Goal: Find specific page/section: Find specific page/section

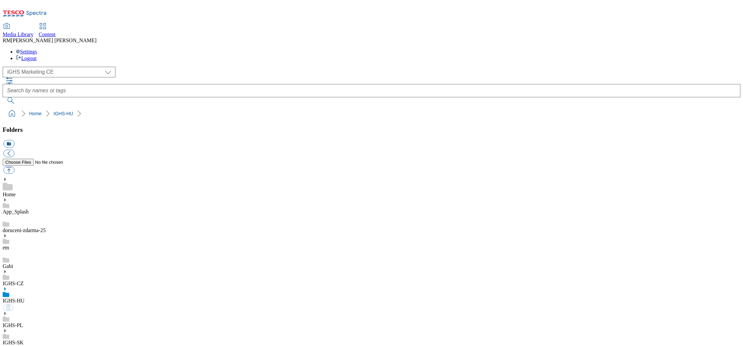
select select "flare-ighs-ce-mktg"
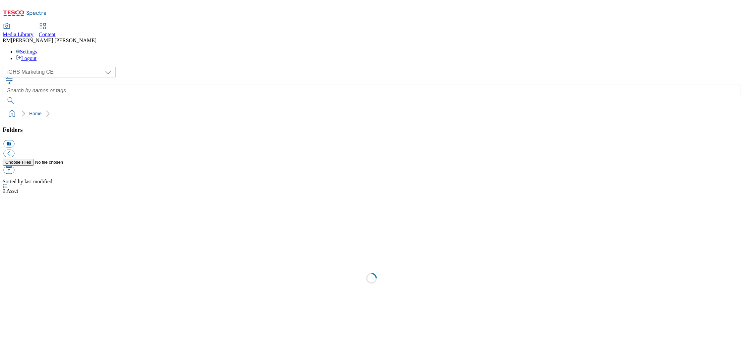
select select "flare-ighs-ce-mktg"
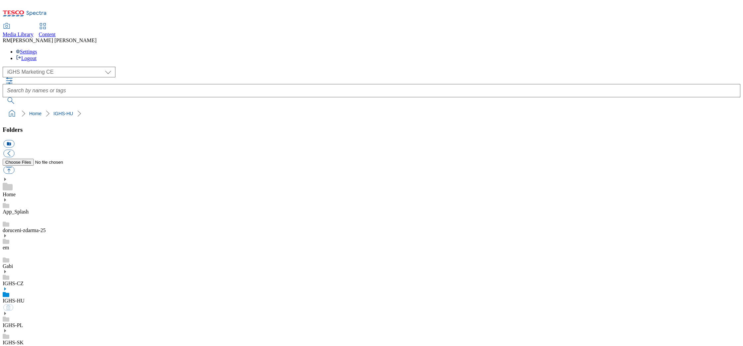
select select "flare-ighs-ce-mktg"
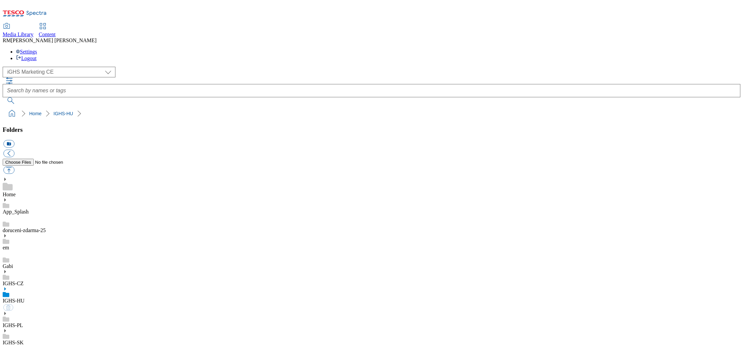
select select "flare-ighs-ce-mktg"
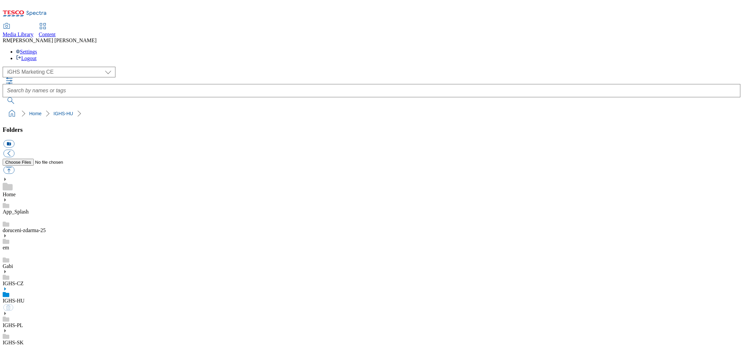
select select "flare-ighs-ce-mktg"
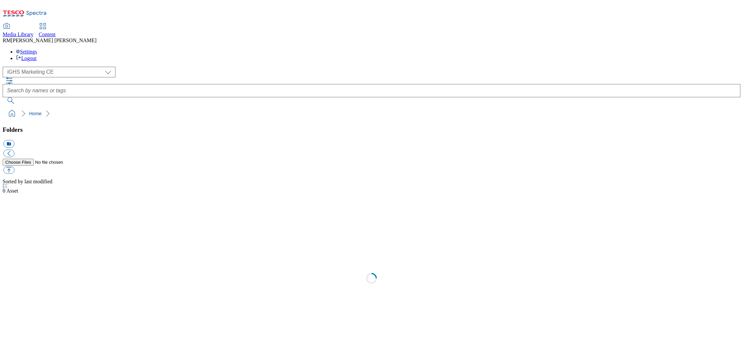
select select "flare-ighs-ce-mktg"
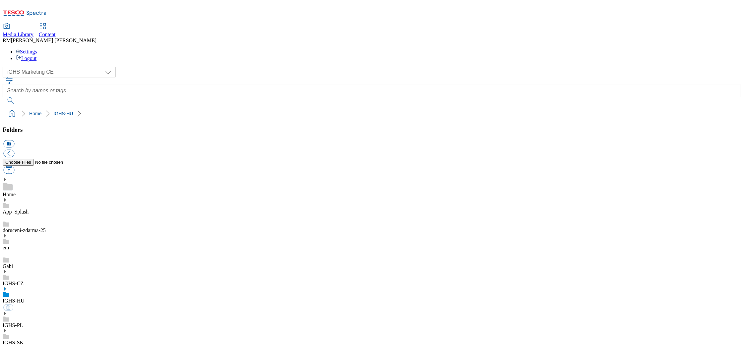
select select "flare-ighs-ce-mktg"
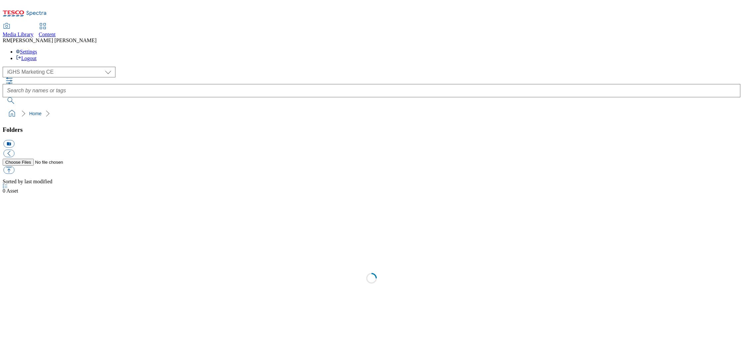
select select "flare-ighs-ce-mktg"
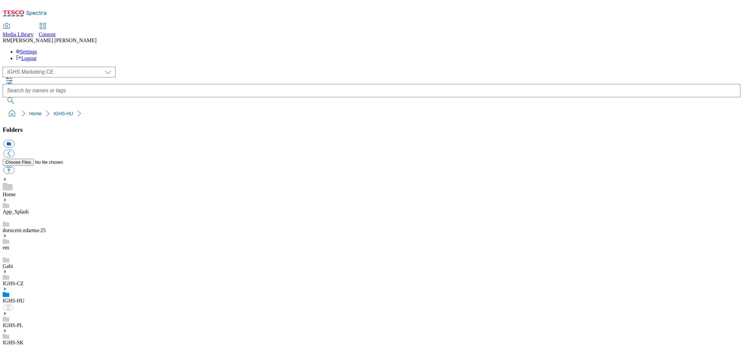
select select "flare-ighs-ce-mktg"
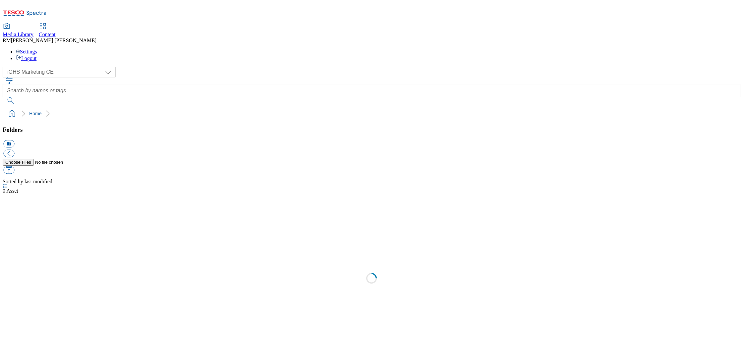
select select "flare-ighs-ce-mktg"
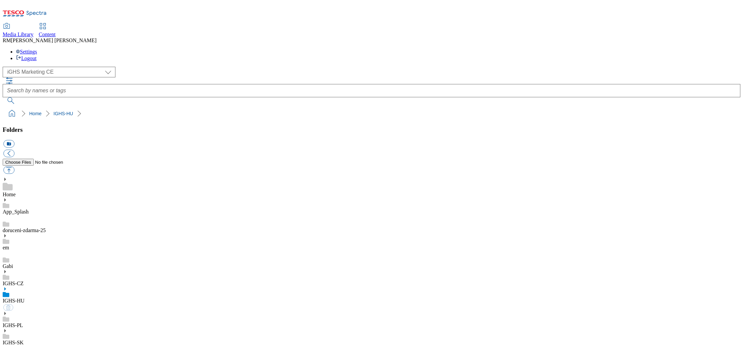
select select "flare-ighs-ce-mktg"
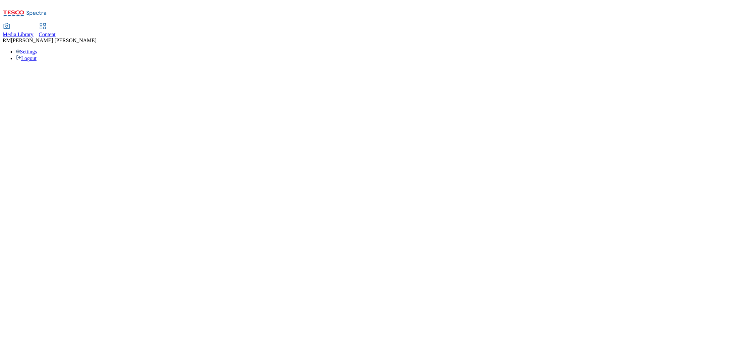
select select "flare-ighs-ce-mktg"
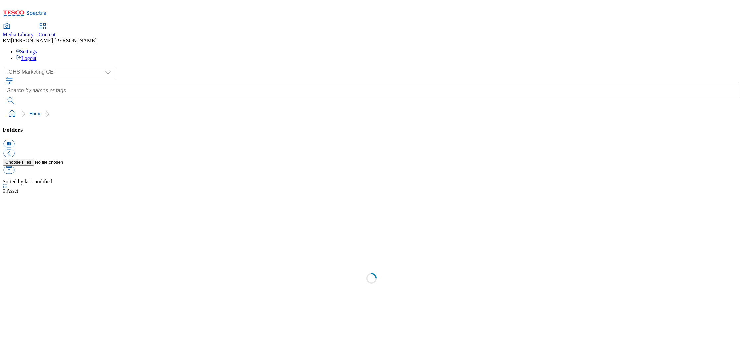
select select "flare-ighs-ce-mktg"
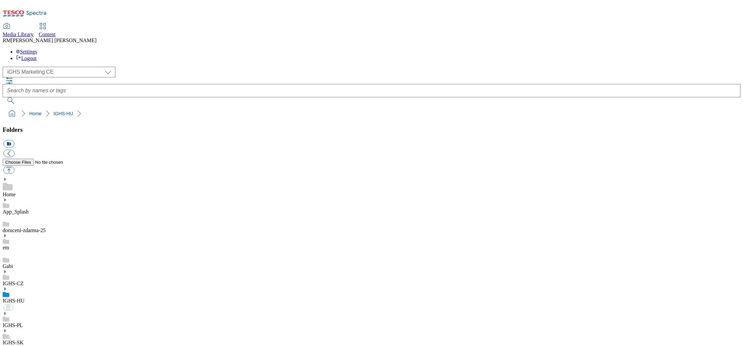
select select "flare-ighs-ce-mktg"
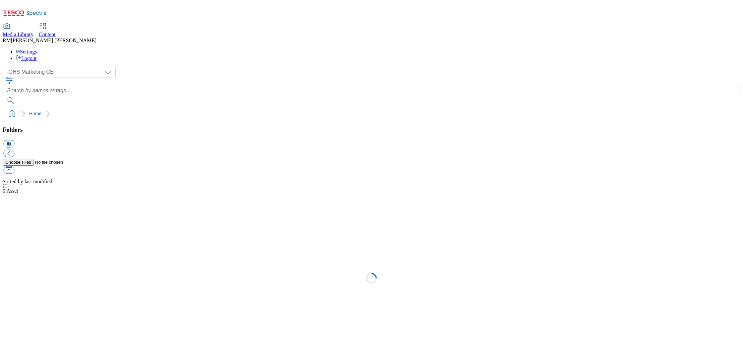
select select "flare-ighs-ce-mktg"
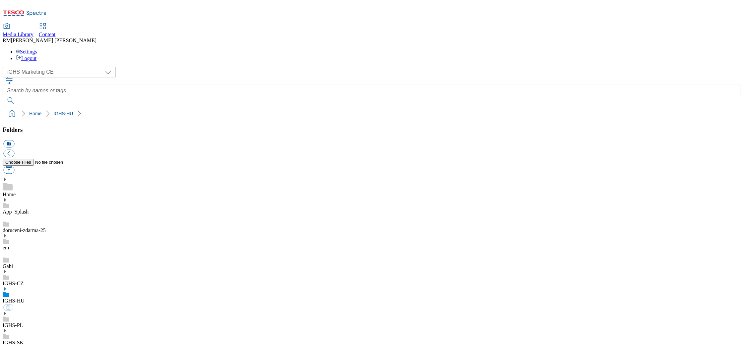
select select "flare-ighs-ce-mktg"
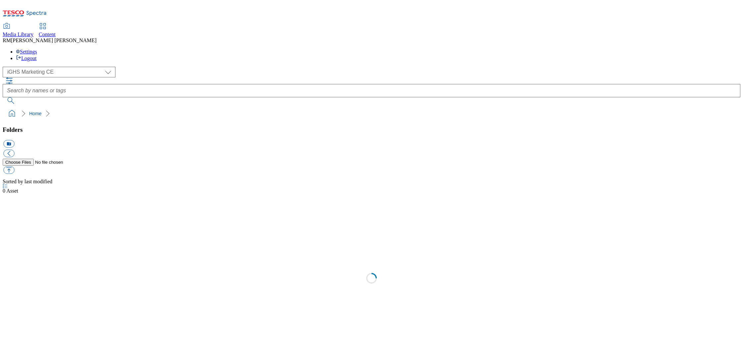
select select "flare-ighs-ce-mktg"
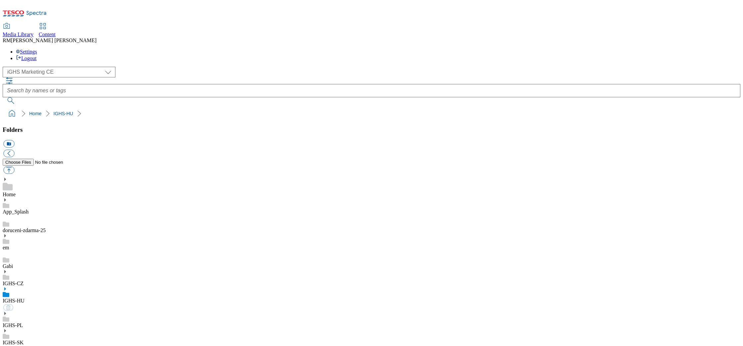
select select "flare-ighs-ce-mktg"
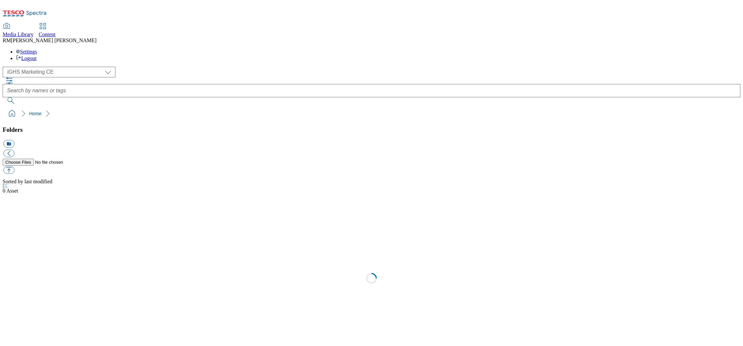
select select "flare-ighs-ce-mktg"
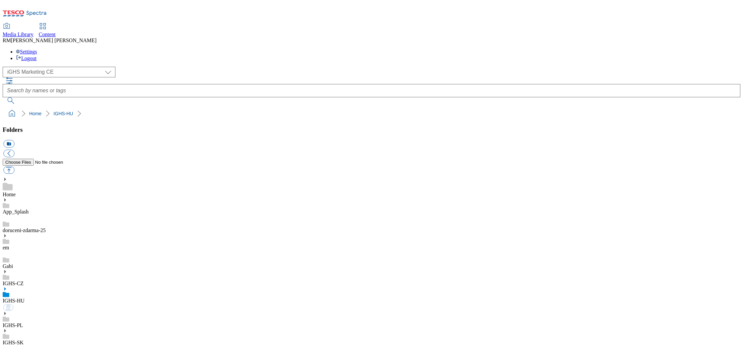
select select "flare-ighs-ce-mktg"
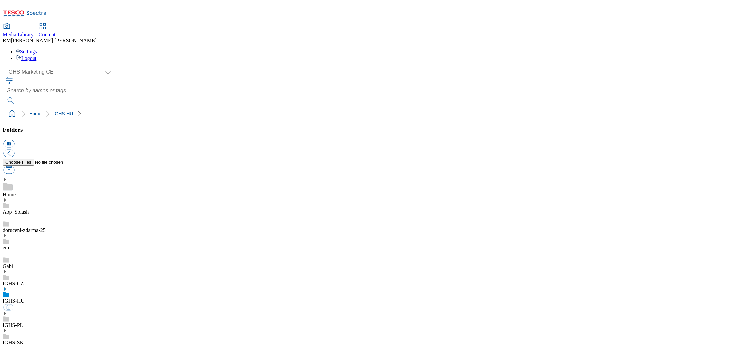
select select "flare-ighs-ce-mktg"
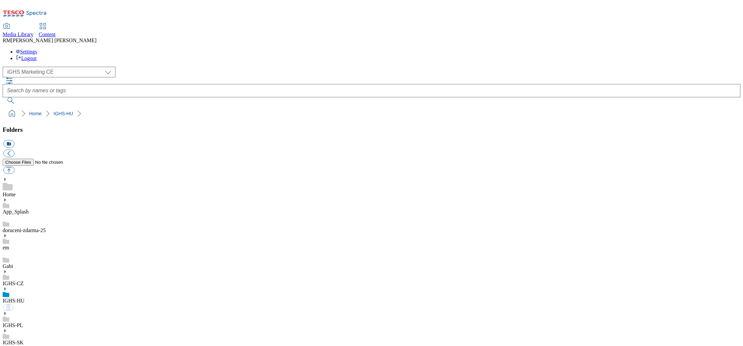
select select "flare-ighs-ce-mktg"
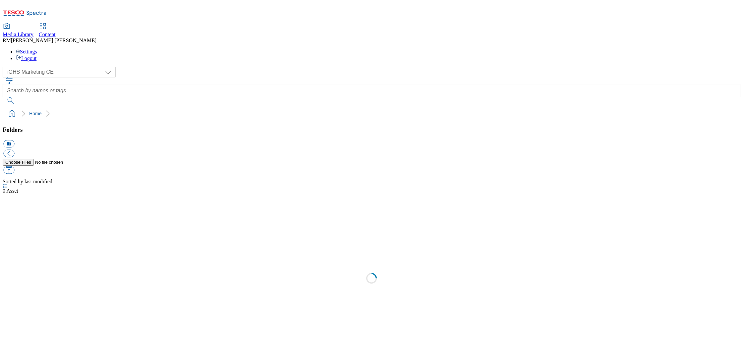
select select "flare-ighs-ce-mktg"
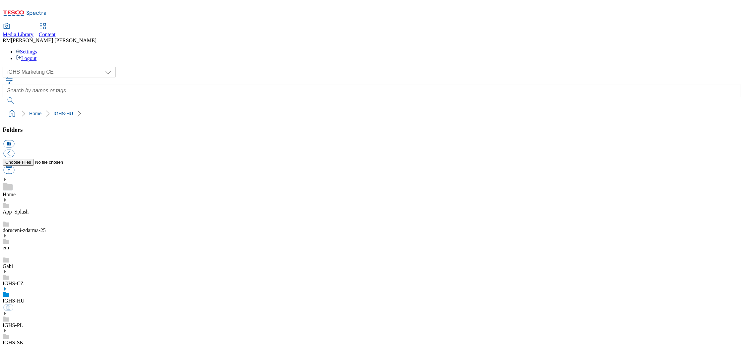
select select "flare-ighs-ce-mktg"
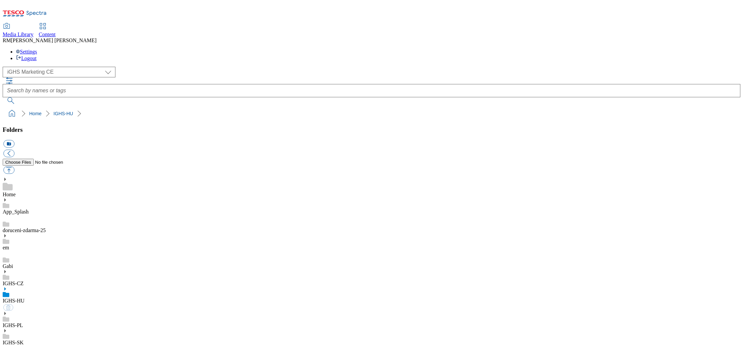
select select "flare-ighs-ce-mktg"
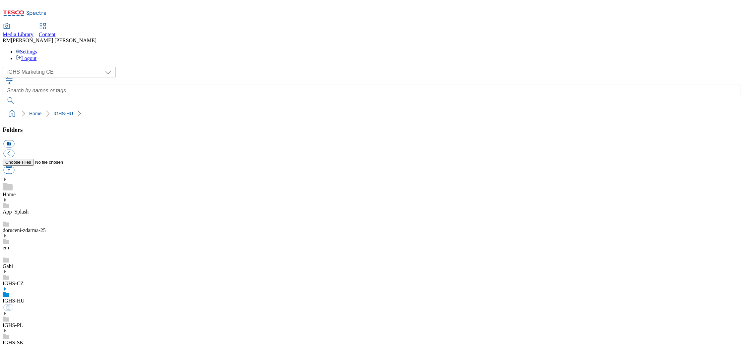
select select "flare-ighs-ce-mktg"
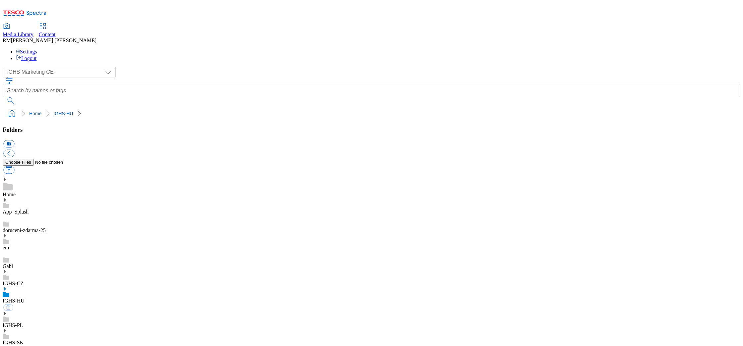
select select "flare-ighs-ce-mktg"
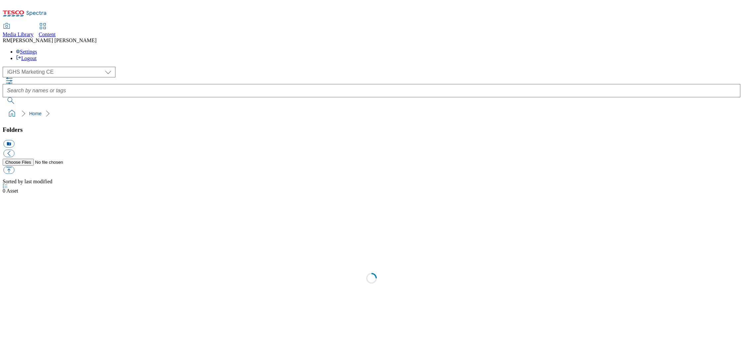
select select "flare-ighs-ce-mktg"
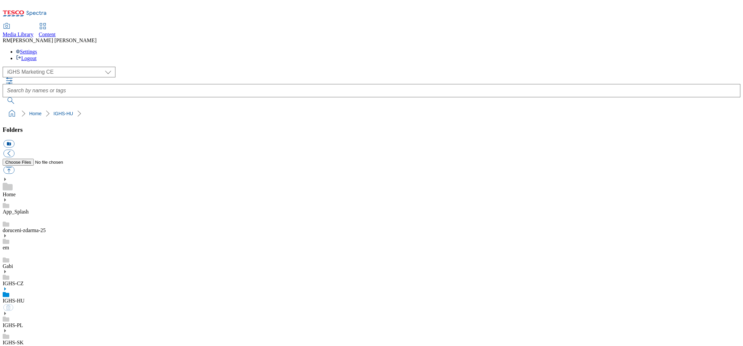
select select "flare-ighs-ce-mktg"
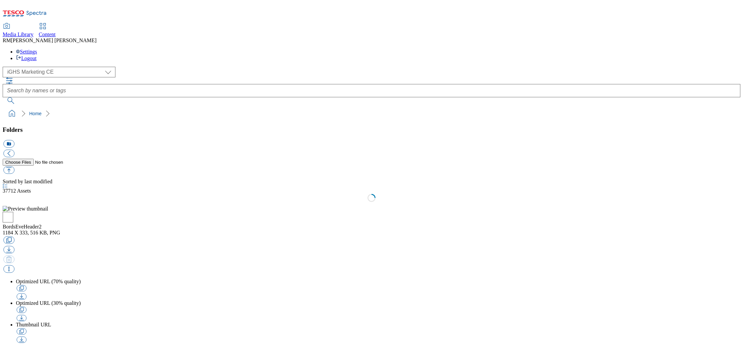
select select "flare-ighs-ce-mktg"
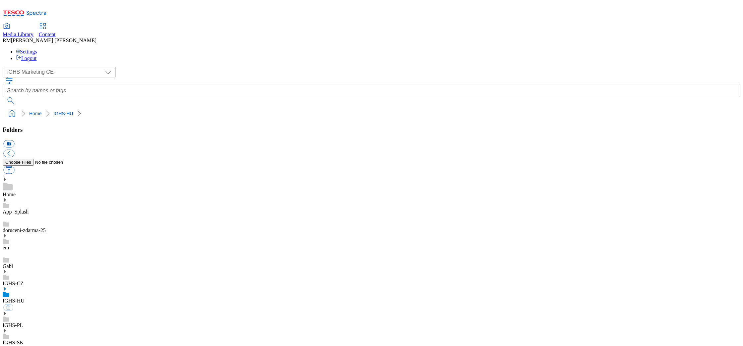
select select "flare-ighs-ce-mktg"
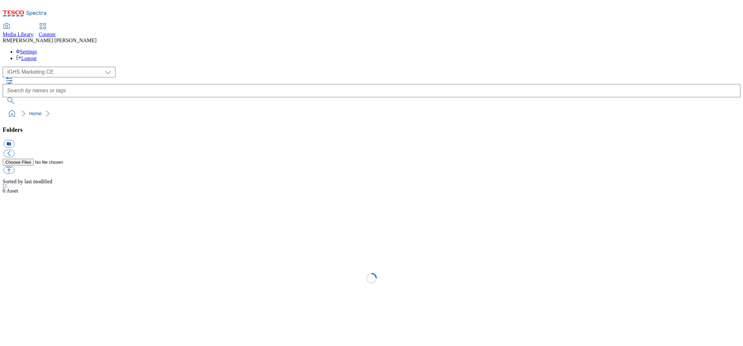
select select "flare-ighs-ce-mktg"
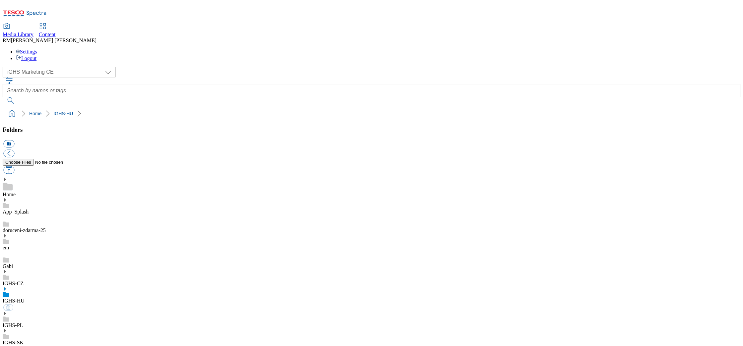
select select "flare-ighs-ce-mktg"
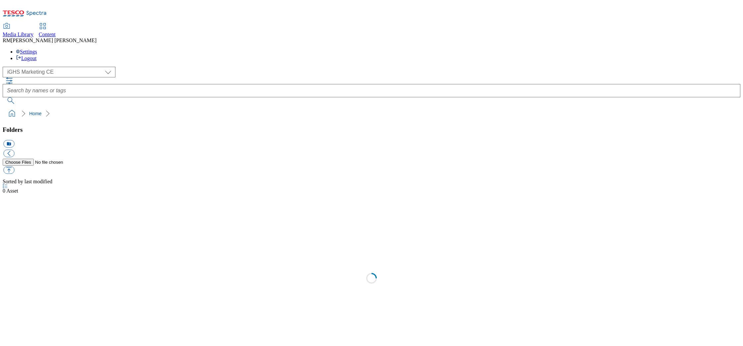
select select "flare-ighs-ce-mktg"
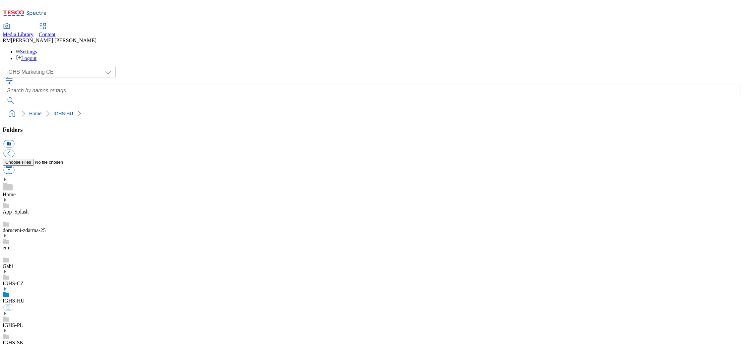
select select "flare-ighs-ce-mktg"
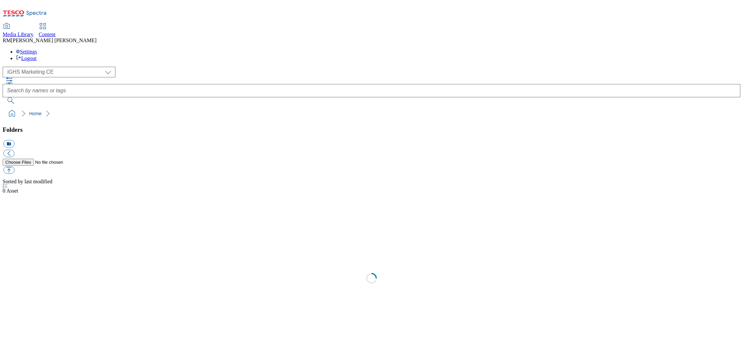
select select "flare-ighs-ce-mktg"
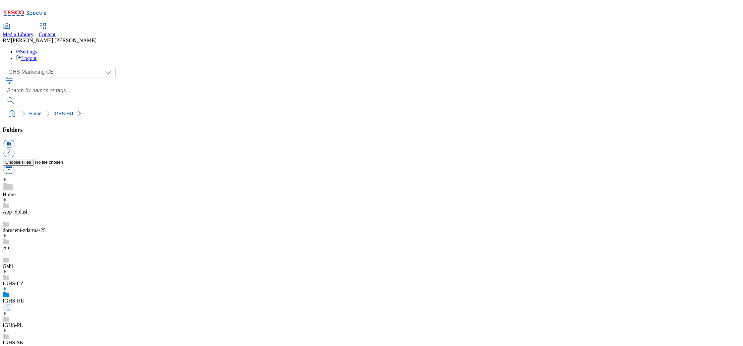
select select "flare-ighs-ce-mktg"
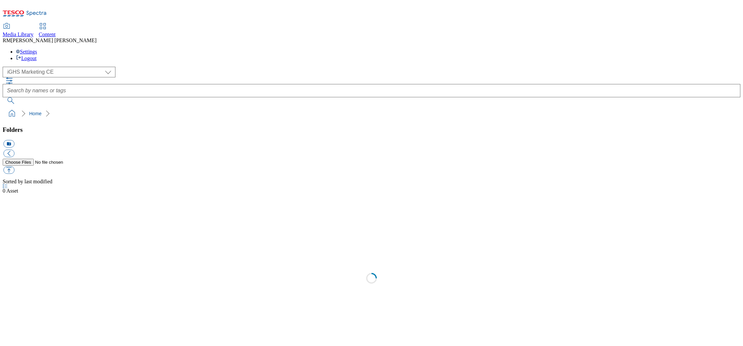
select select "flare-ighs-ce-mktg"
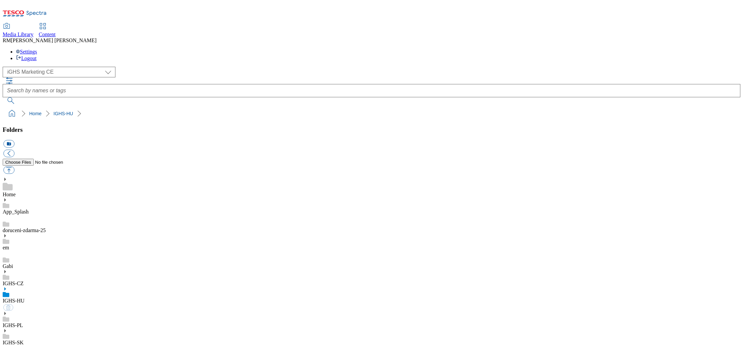
select select "flare-ighs-ce-mktg"
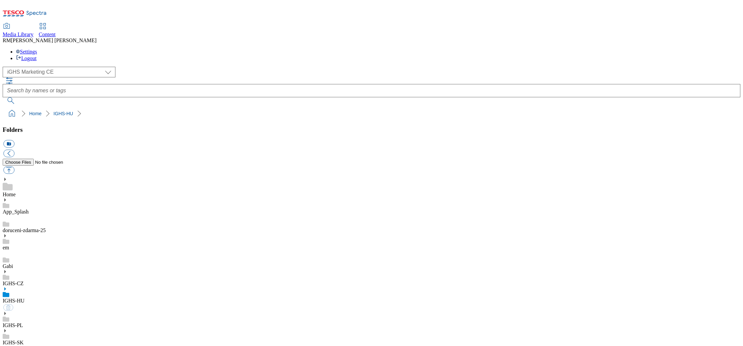
select select "flare-ighs-ce-mktg"
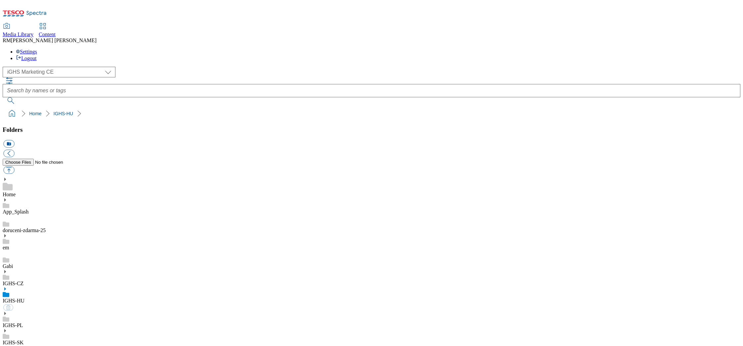
select select "flare-ighs-ce-mktg"
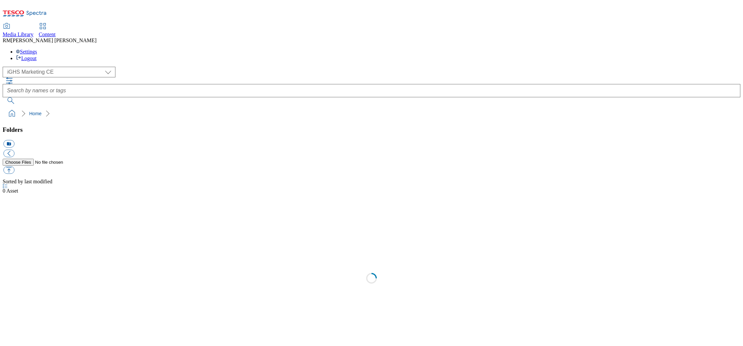
select select "flare-ighs-ce-mktg"
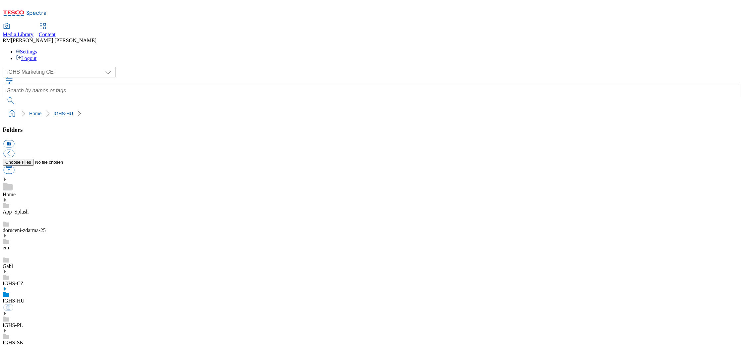
select select "flare-ighs-ce-mktg"
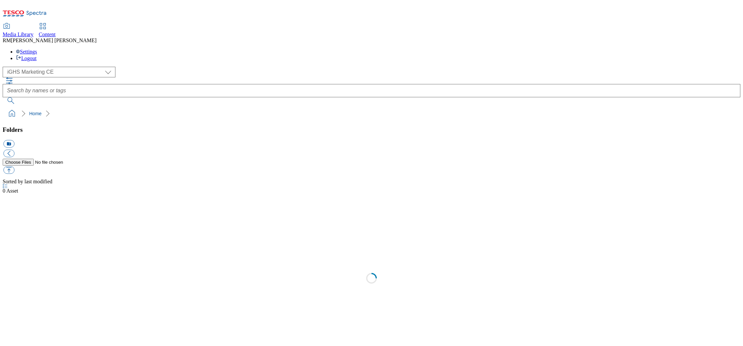
select select "flare-ighs-ce-mktg"
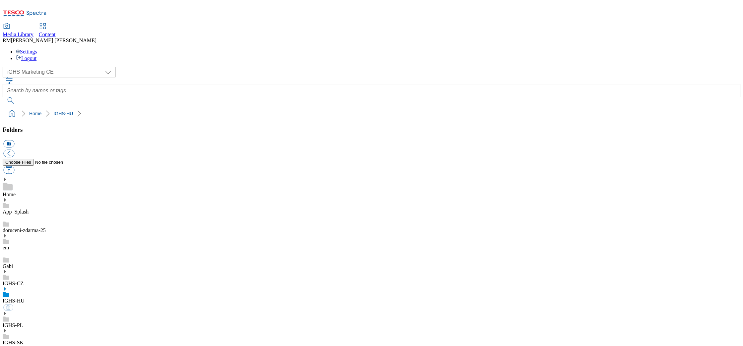
select select "flare-ighs-ce-mktg"
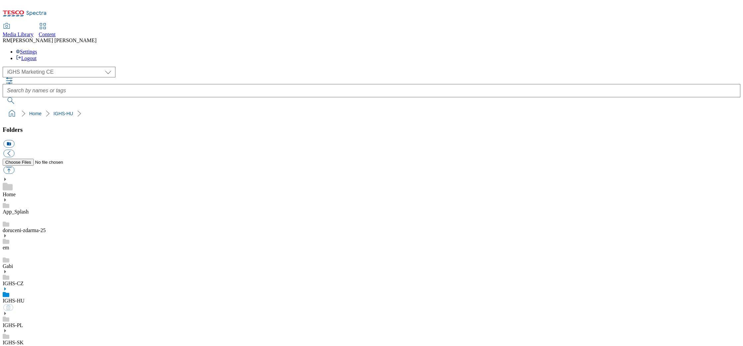
select select "flare-ighs-ce-mktg"
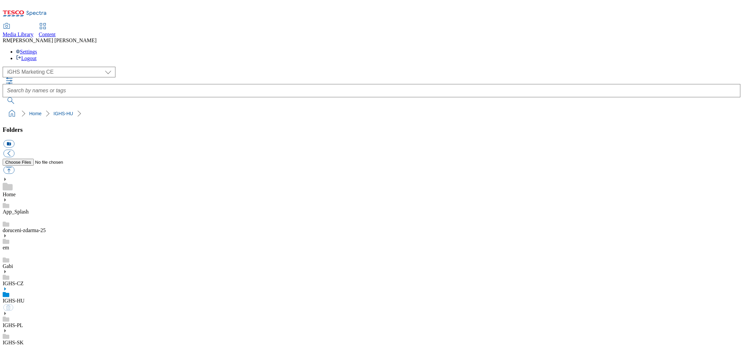
select select "flare-ighs-ce-mktg"
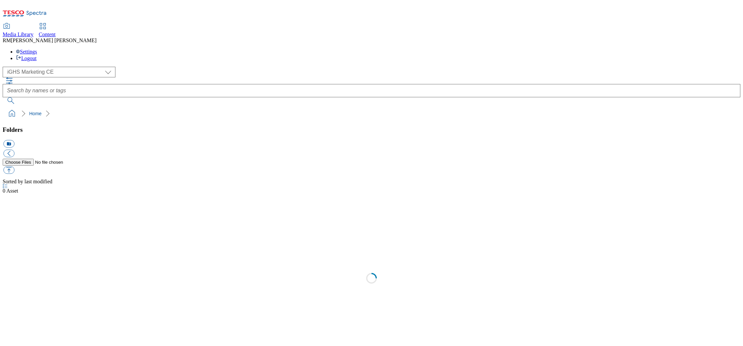
select select "flare-ighs-ce-mktg"
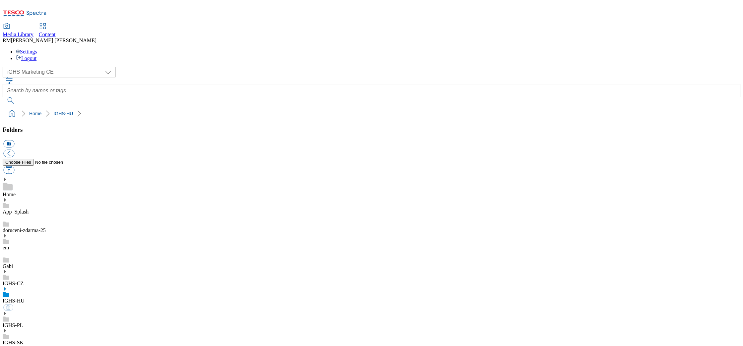
select select "flare-ighs-ce-mktg"
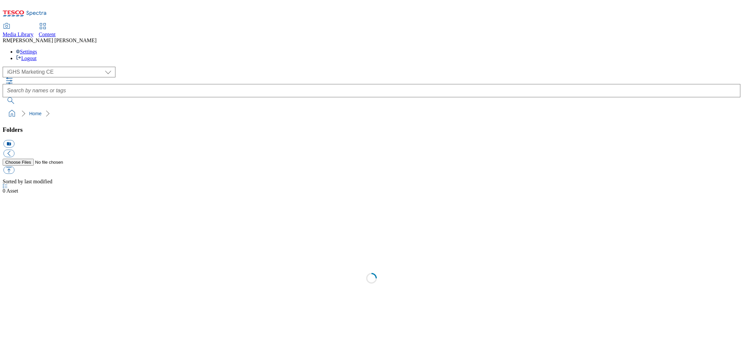
select select "flare-ighs-ce-mktg"
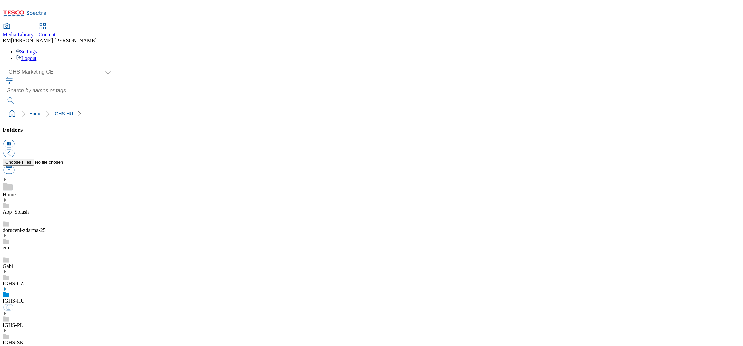
select select "flare-ighs-ce-mktg"
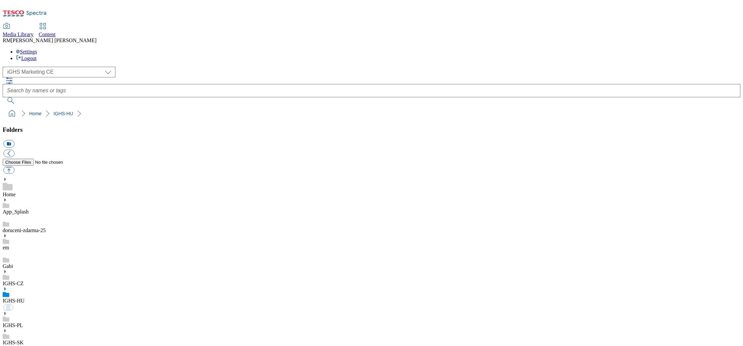
select select "flare-ighs-ce-mktg"
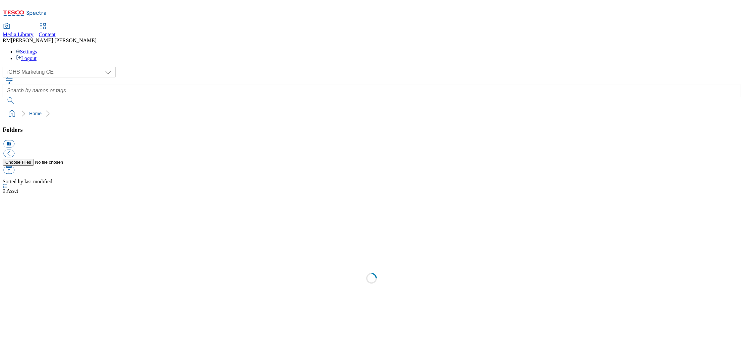
select select "flare-ighs-ce-mktg"
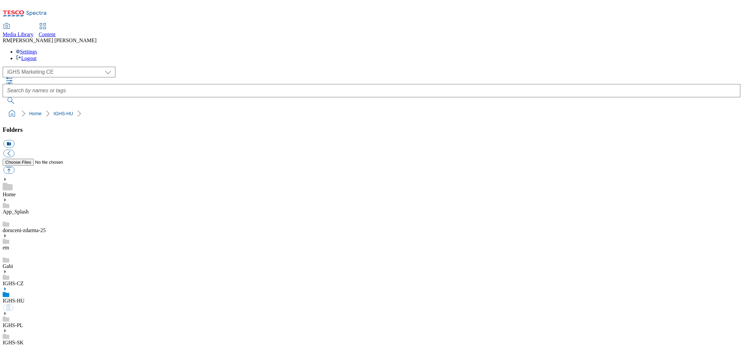
select select "flare-ighs-ce-mktg"
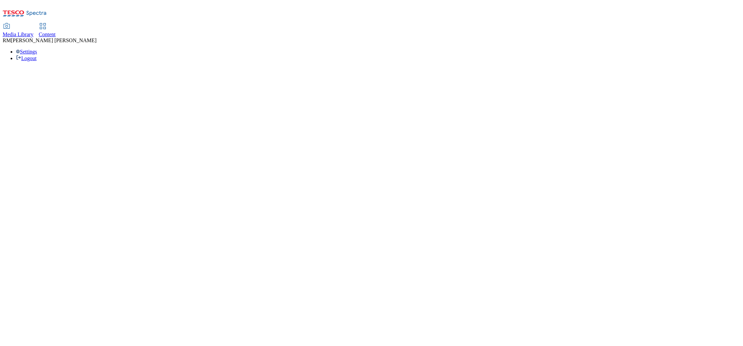
select select "flare-ighs-ce-mktg"
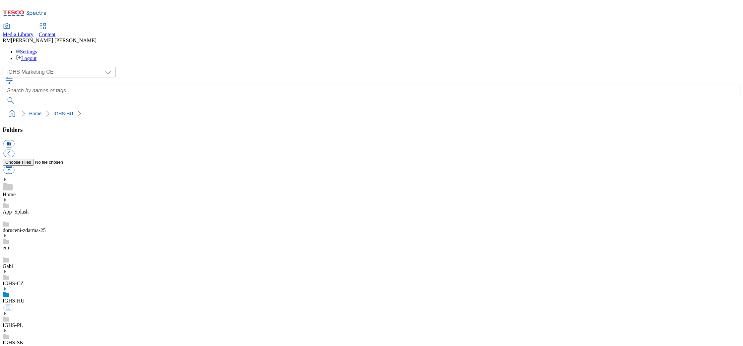
select select "flare-ighs-ce-mktg"
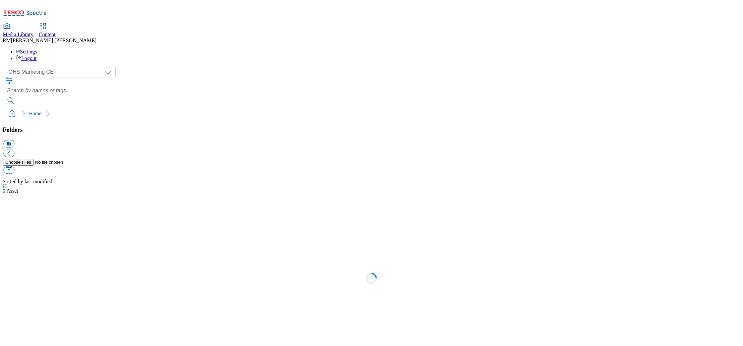
select select "flare-ighs-ce-mktg"
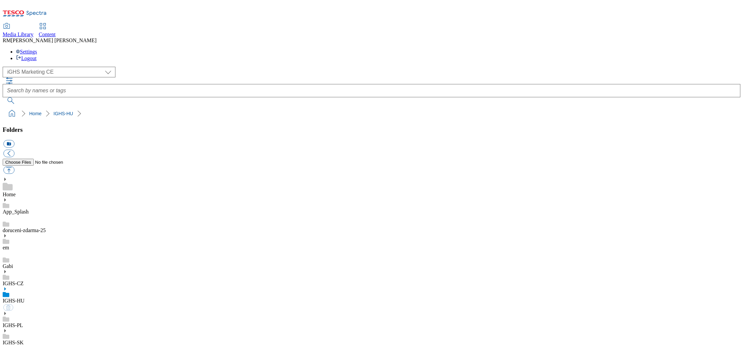
select select "flare-ighs-ce-mktg"
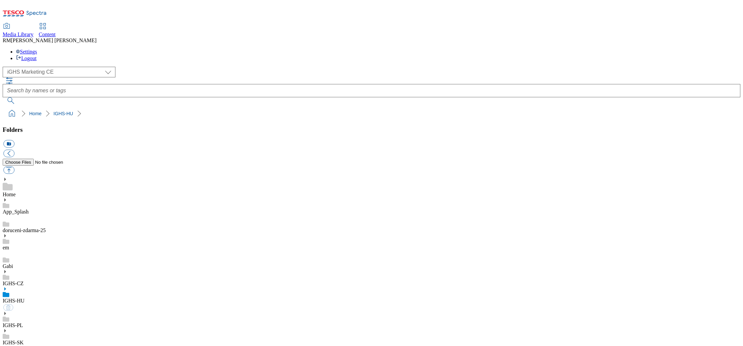
select select "flare-ighs-ce-mktg"
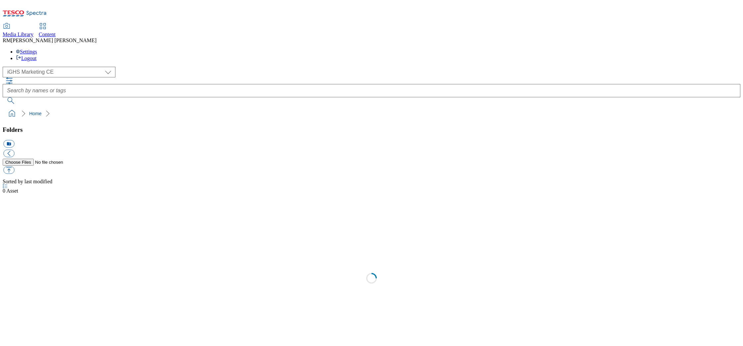
select select "flare-ighs-ce-mktg"
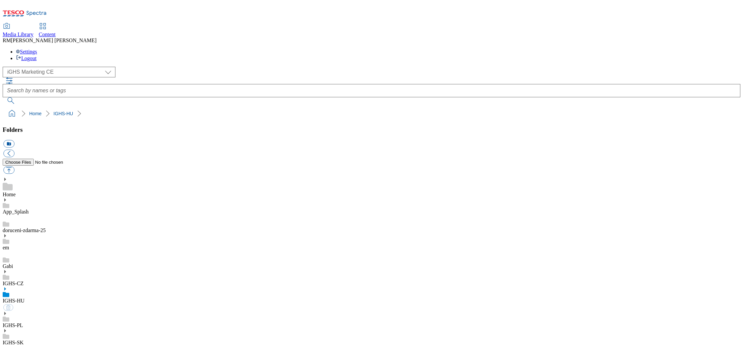
select select "flare-ighs-ce-mktg"
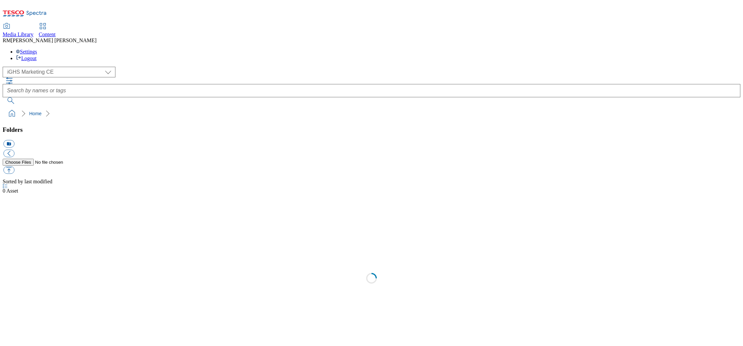
select select "flare-ighs-ce-mktg"
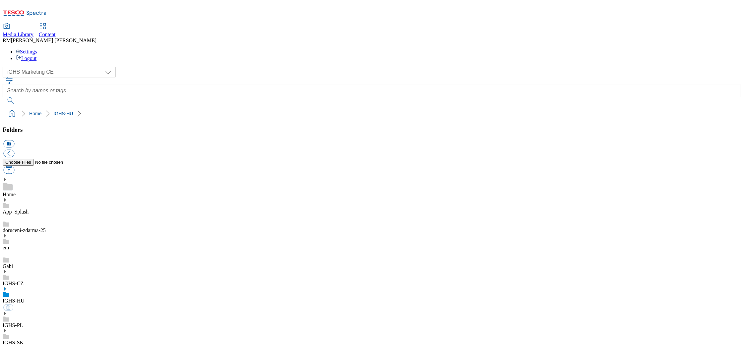
select select "flare-ighs-ce-mktg"
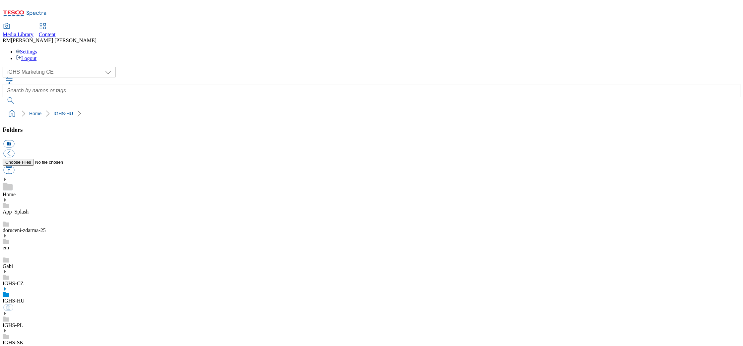
select select "flare-ighs-ce-mktg"
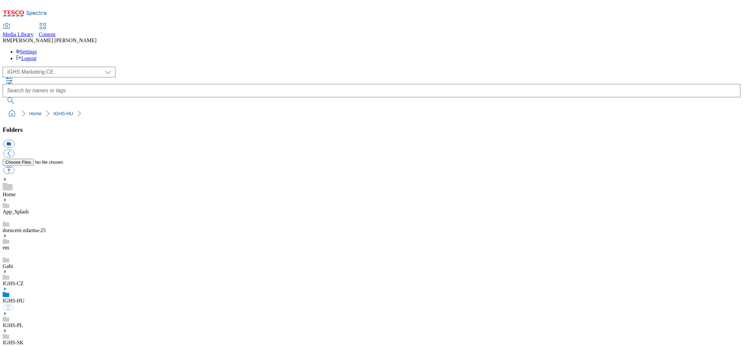
select select "flare-ighs-ce-mktg"
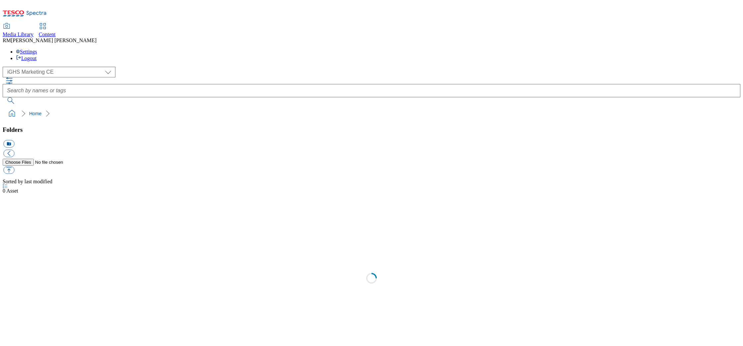
select select "flare-ighs-ce-mktg"
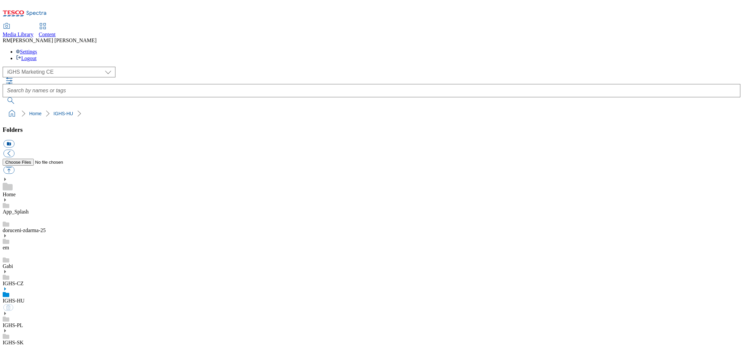
select select "flare-ighs-ce-mktg"
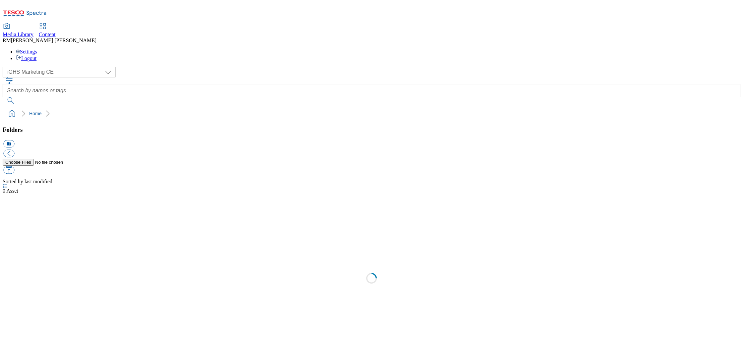
select select "flare-ighs-ce-mktg"
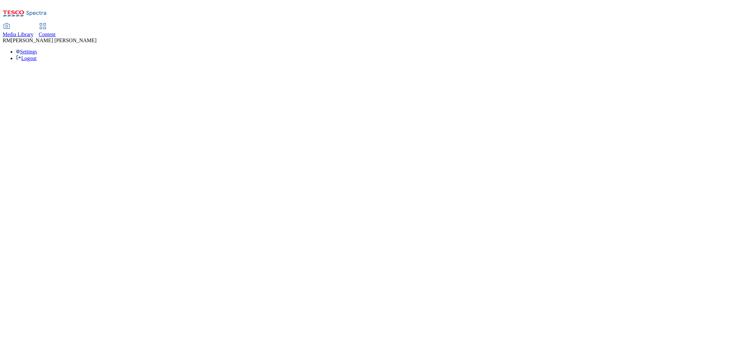
select select "flare-ighs-ce-mktg"
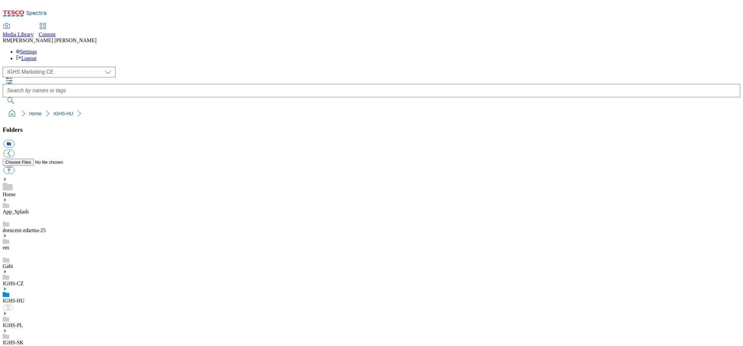
select select "flare-ighs-ce-mktg"
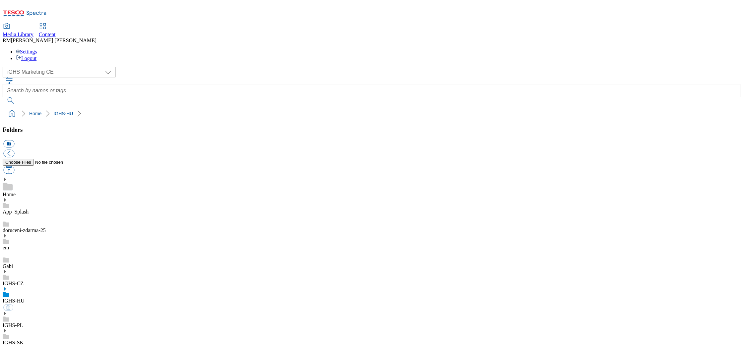
select select "flare-ighs-ce-mktg"
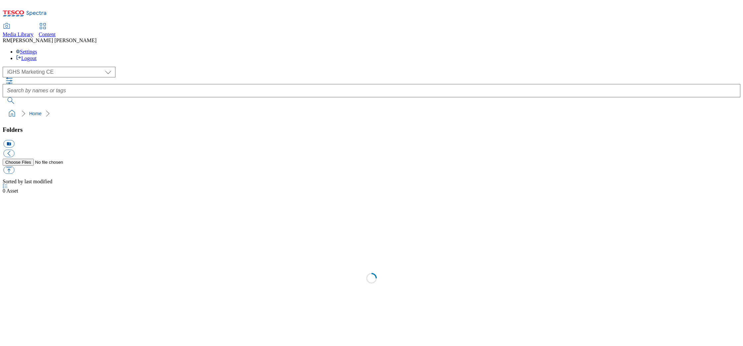
select select "flare-ighs-ce-mktg"
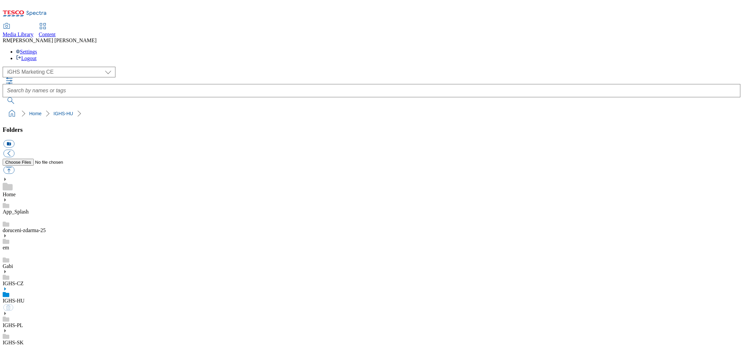
select select "flare-ighs-ce-mktg"
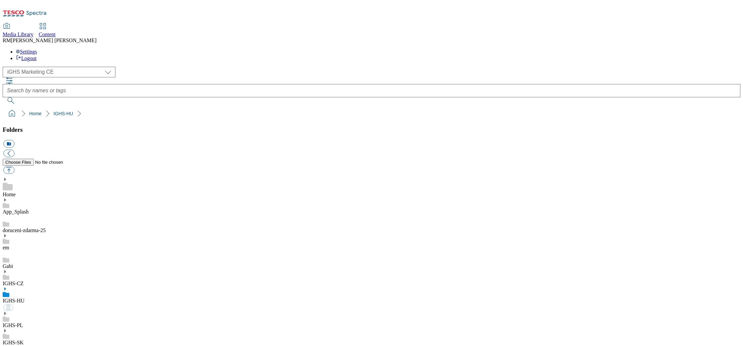
select select "flare-ighs-ce-mktg"
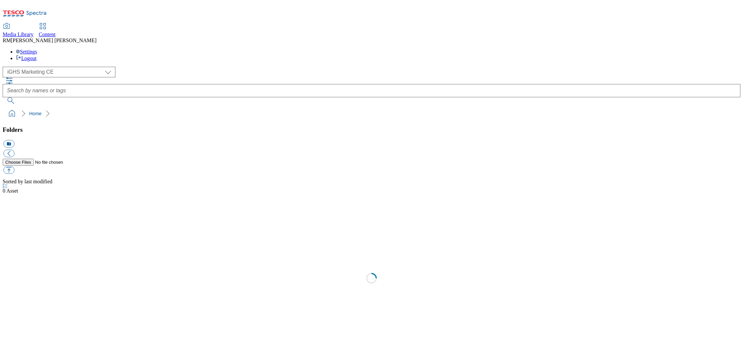
select select "flare-ighs-ce-mktg"
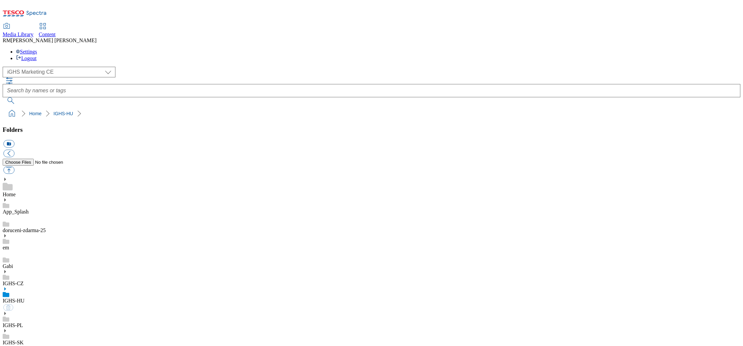
select select "flare-ighs-ce-mktg"
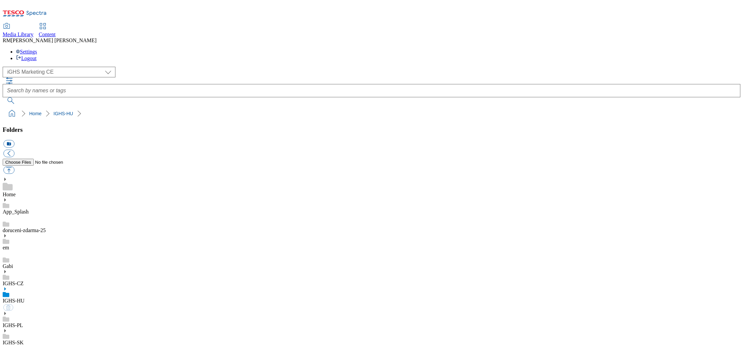
select select "flare-ighs-ce-mktg"
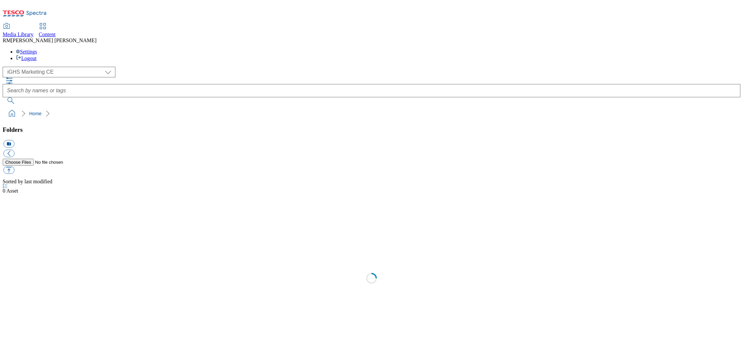
select select "flare-ighs-ce-mktg"
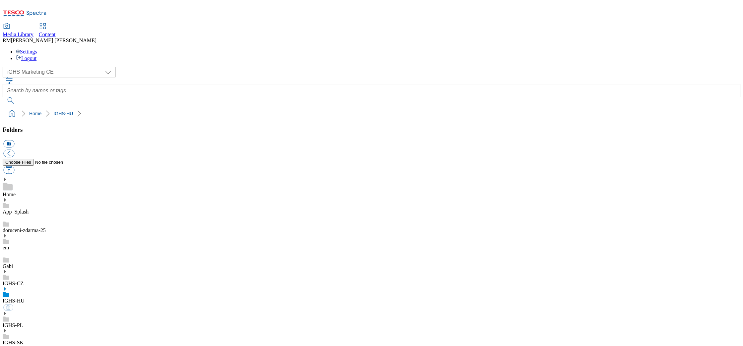
select select "flare-ighs-ce-mktg"
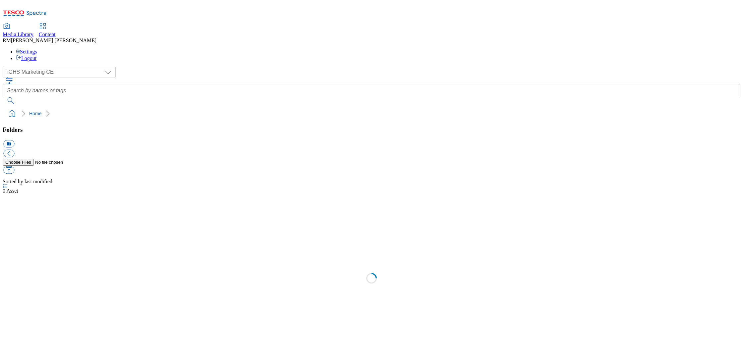
select select "flare-ighs-ce-mktg"
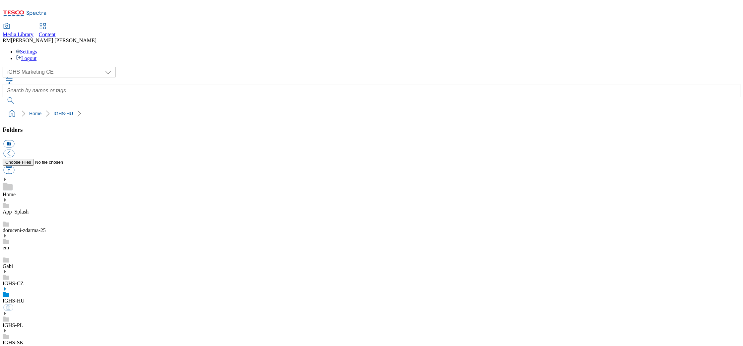
select select "flare-ighs-ce-mktg"
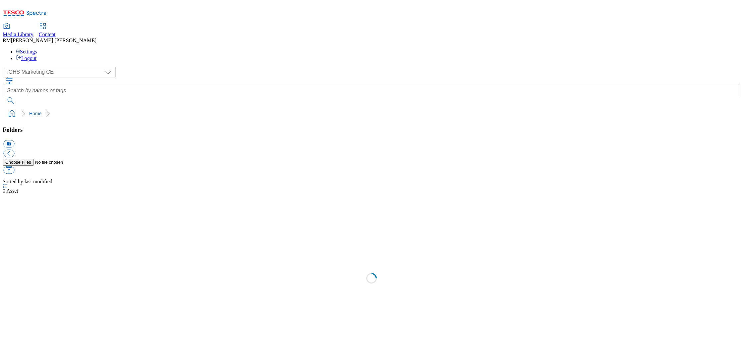
select select "flare-ighs-ce-mktg"
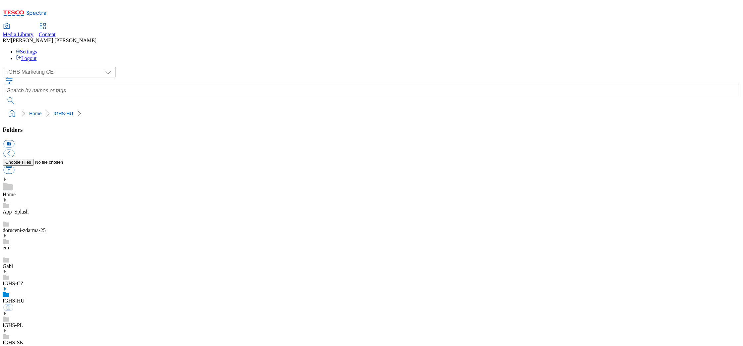
select select "flare-ighs-ce-mktg"
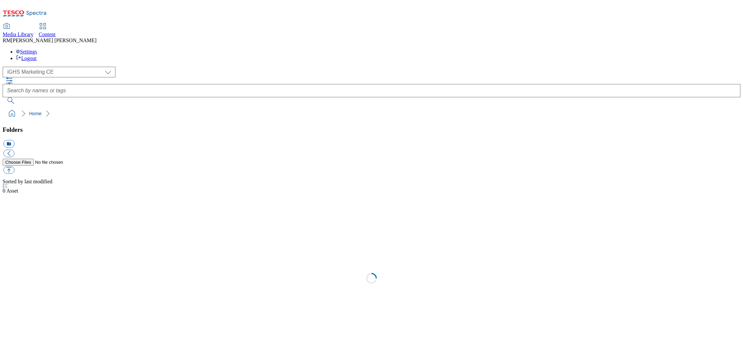
select select "flare-ighs-ce-mktg"
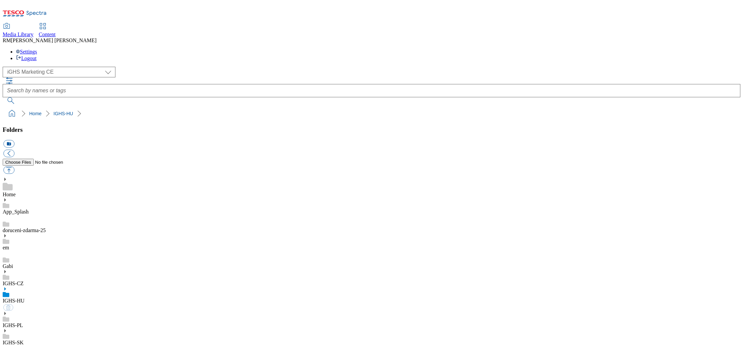
select select "flare-ighs-ce-mktg"
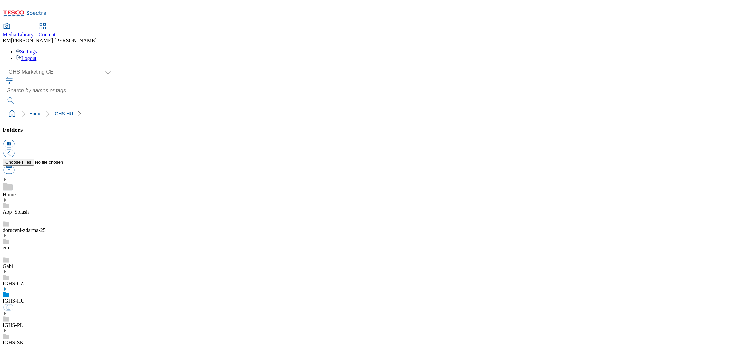
select select "flare-ighs-ce-mktg"
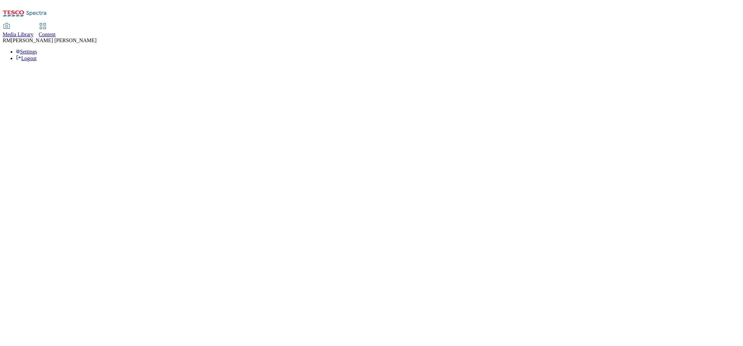
select select "flare-ighs-ce-mktg"
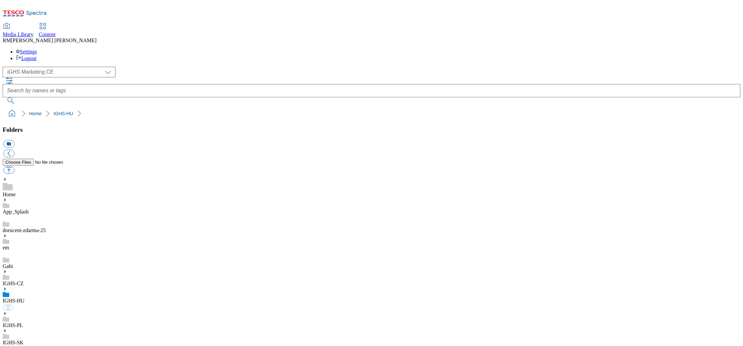
select select "flare-ighs-ce-mktg"
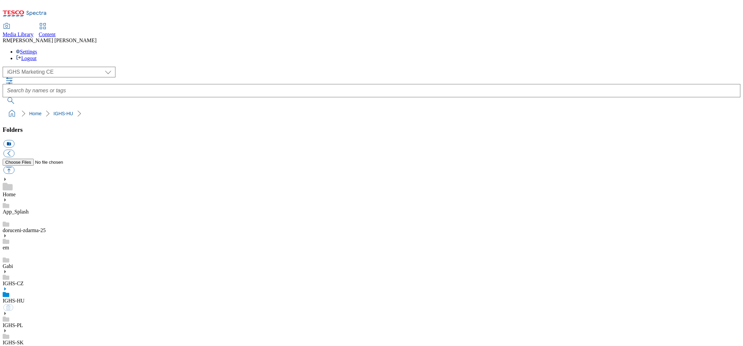
select select "flare-ighs-ce-mktg"
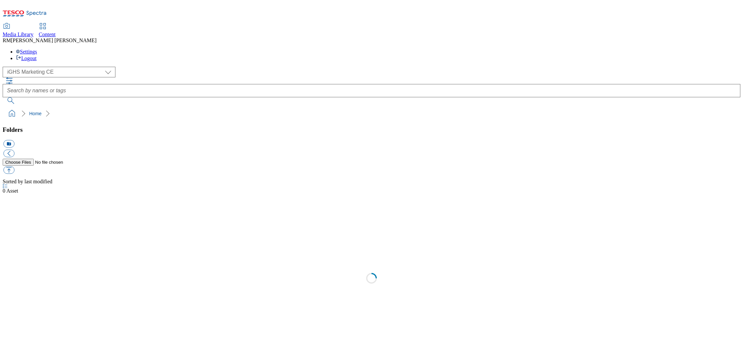
select select "flare-ighs-ce-mktg"
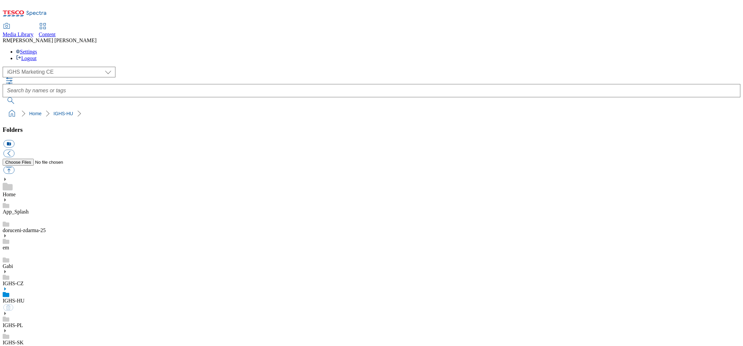
select select "flare-ighs-ce-mktg"
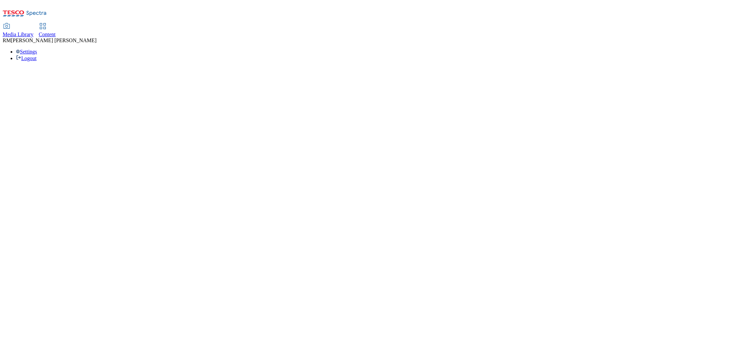
select select "flare-ighs-ce-mktg"
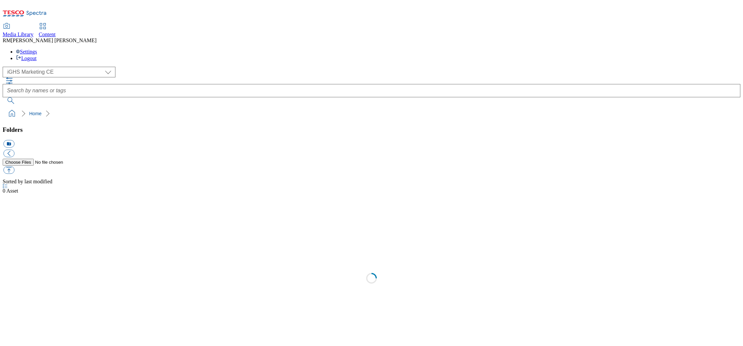
select select "flare-ighs-ce-mktg"
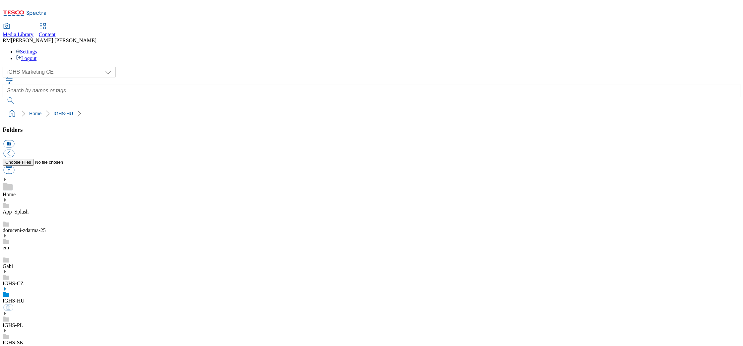
select select "flare-ighs-ce-mktg"
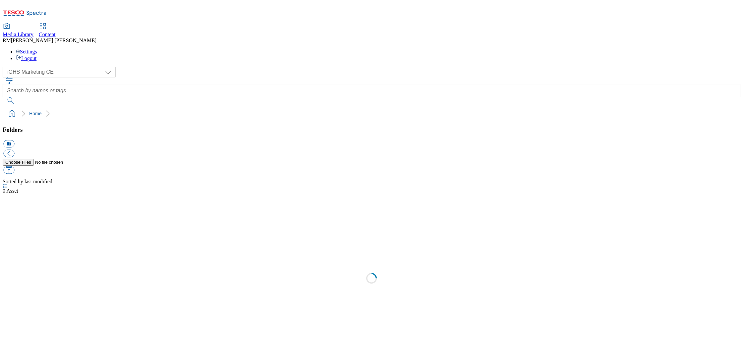
select select "flare-ighs-ce-mktg"
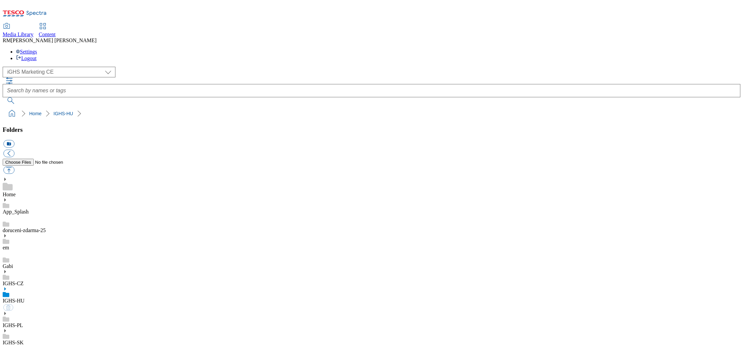
select select "flare-ighs-ce-mktg"
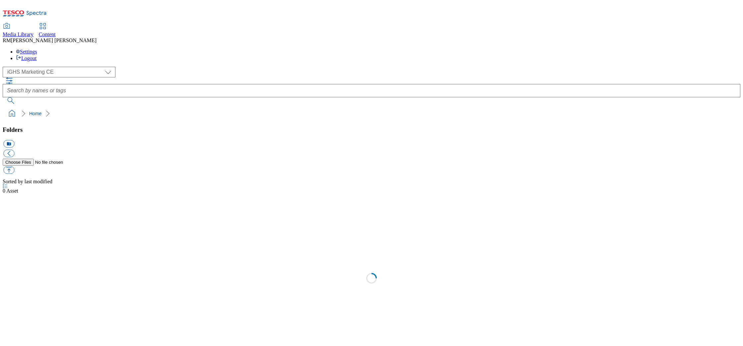
select select "flare-ighs-ce-mktg"
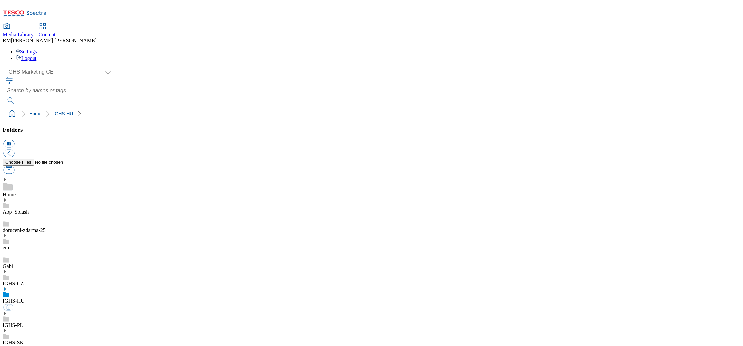
select select "flare-ighs-ce-mktg"
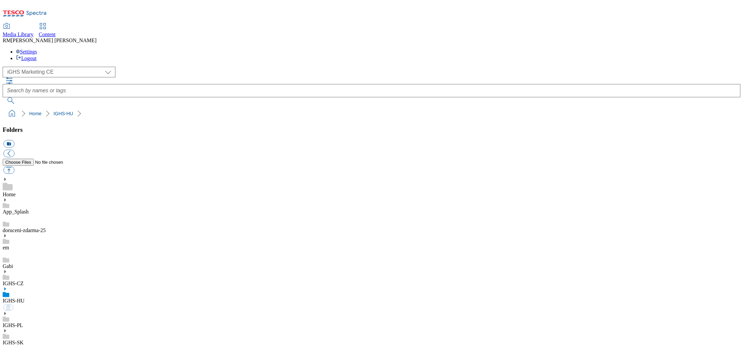
select select "flare-ighs-ce-mktg"
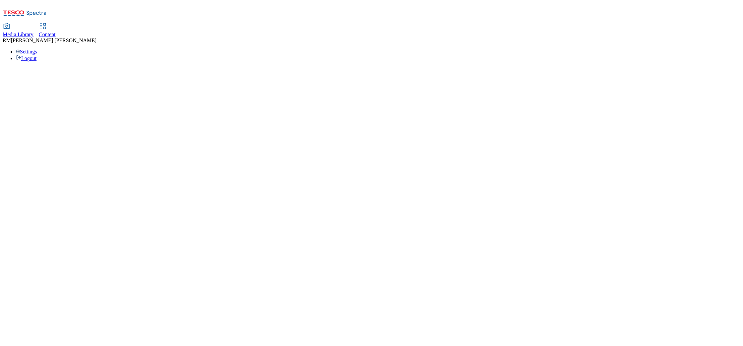
select select "flare-ighs-ce-mktg"
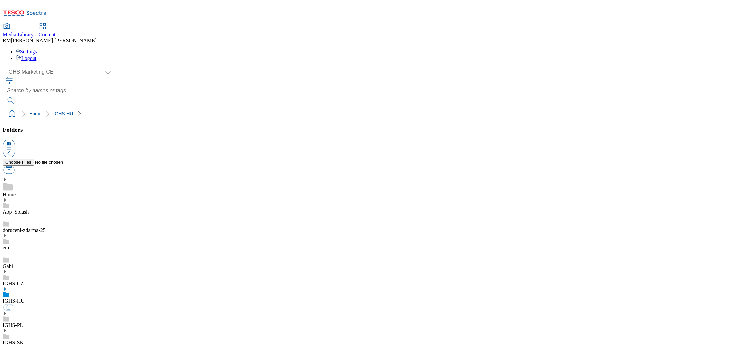
select select "flare-ighs-ce-mktg"
